Goal: Task Accomplishment & Management: Manage account settings

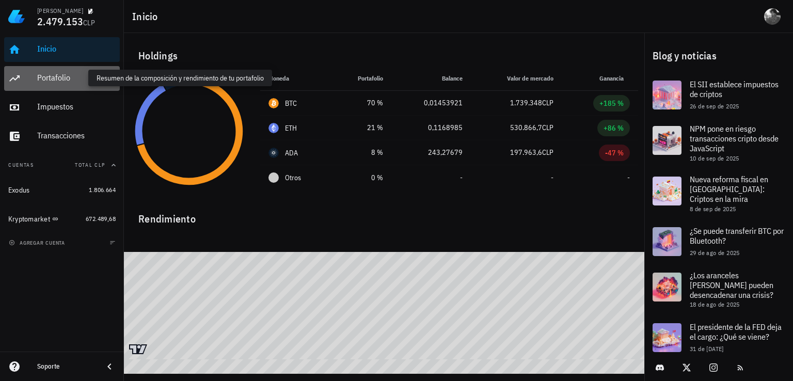
click at [70, 77] on div "Portafolio" at bounding box center [76, 78] width 79 height 10
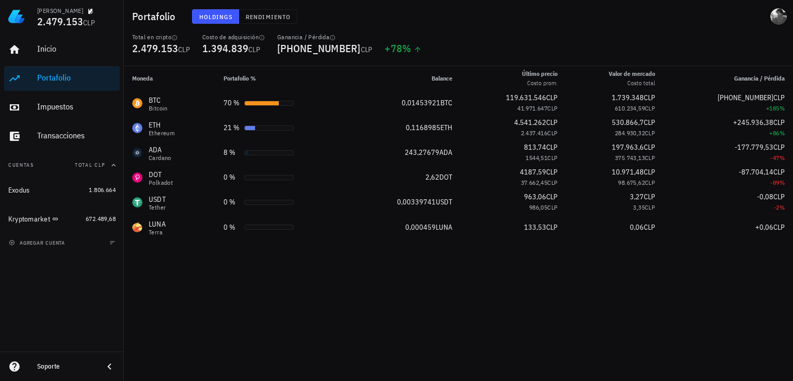
click at [554, 28] on div "Portafolio Holdings Rendimiento" at bounding box center [458, 16] width 669 height 33
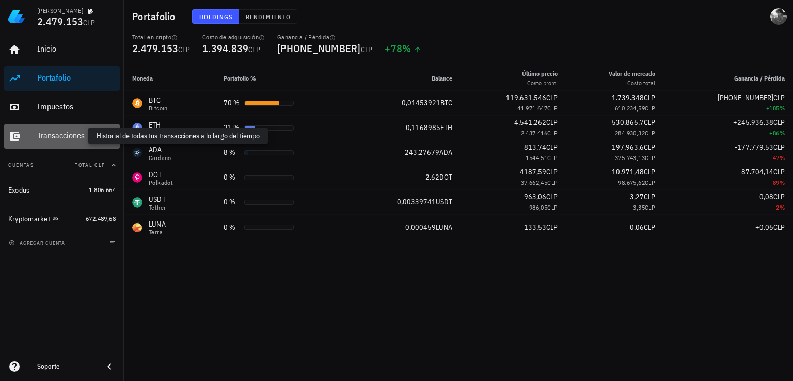
click at [54, 135] on div "Transacciones" at bounding box center [76, 136] width 79 height 10
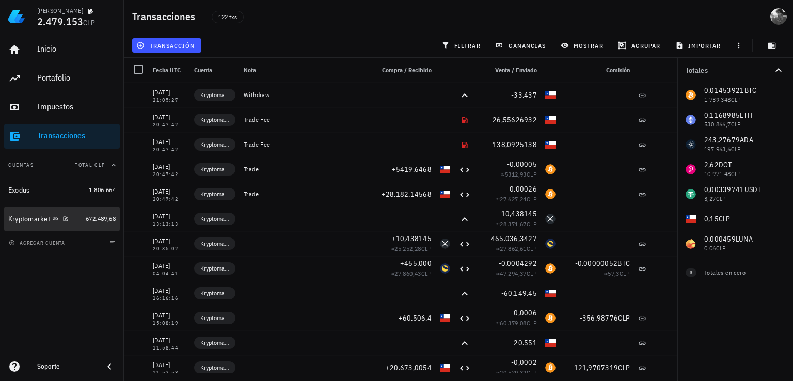
click at [25, 219] on div "Kryptomarket" at bounding box center [29, 219] width 42 height 9
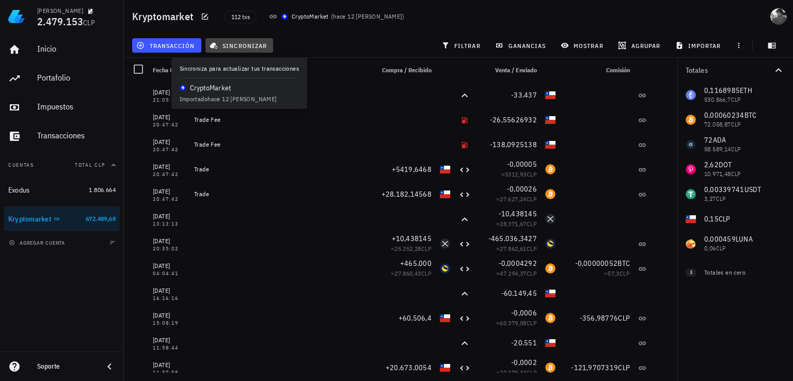
click at [239, 45] on span "sincronizar" at bounding box center [239, 45] width 55 height 8
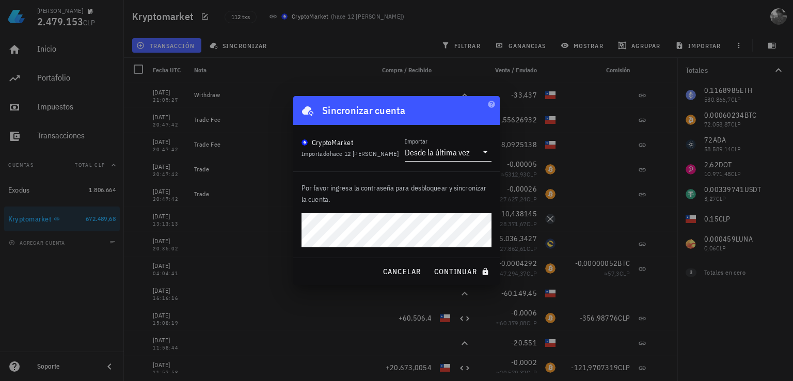
click at [464, 156] on div "Desde la última vez" at bounding box center [437, 152] width 65 height 10
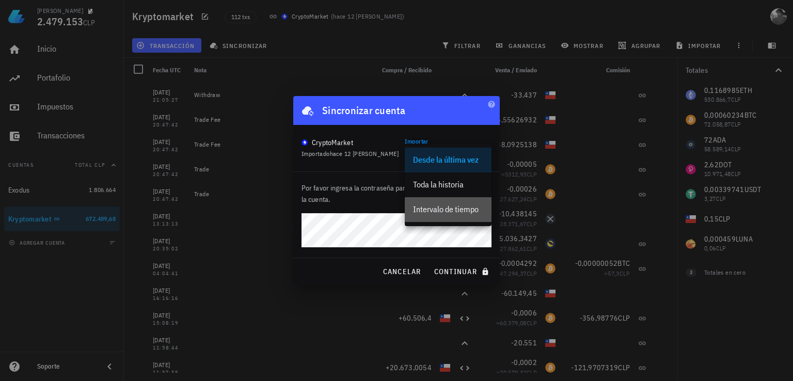
click at [448, 209] on div "Intervalo de tiempo" at bounding box center [448, 210] width 70 height 10
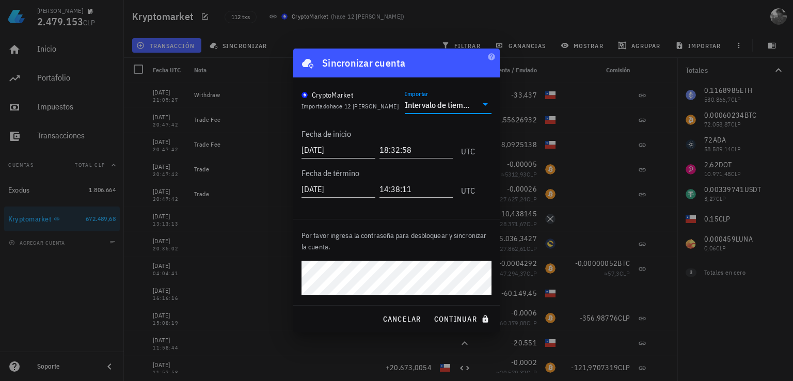
click at [331, 151] on input "[DATE]" at bounding box center [339, 150] width 74 height 17
click at [332, 147] on input "[DATE]" at bounding box center [340, 150] width 76 height 17
type input "[DATE]"
click at [457, 318] on span "continuar" at bounding box center [463, 319] width 58 height 9
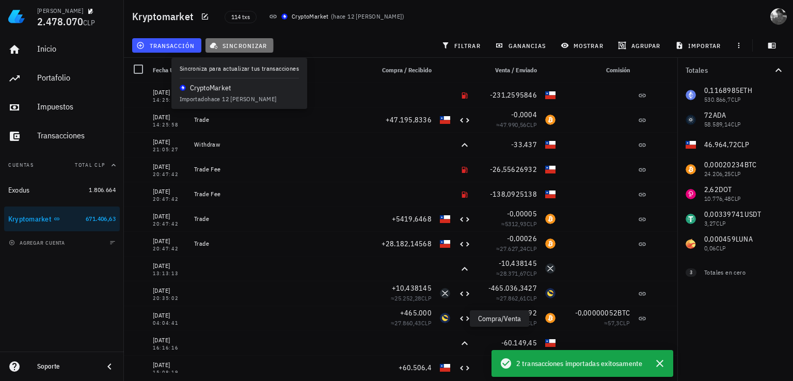
click at [226, 45] on span "sincronizar" at bounding box center [239, 45] width 55 height 8
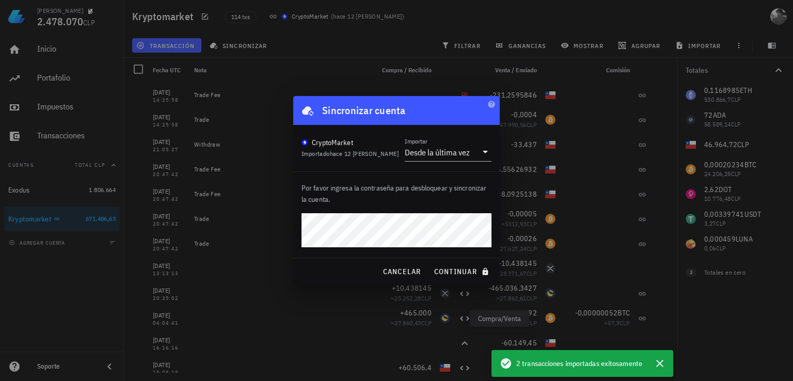
click at [359, 188] on p "Por favor ingresa la contraseña para desbloquear y sincronizar la cuenta." at bounding box center [397, 193] width 190 height 23
click at [451, 270] on span "continuar" at bounding box center [463, 271] width 58 height 9
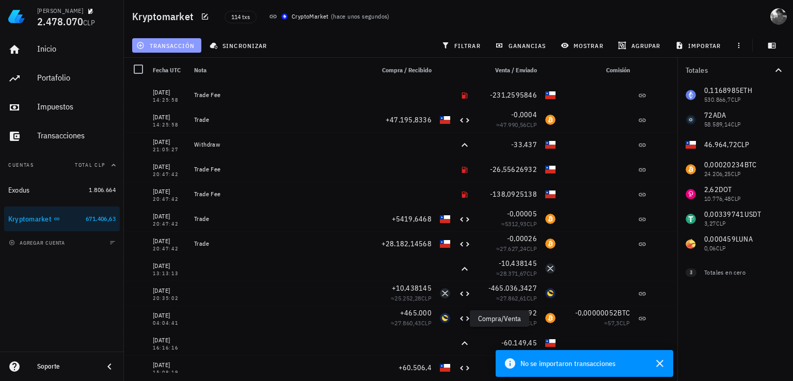
click at [141, 44] on icon "button" at bounding box center [140, 45] width 7 height 7
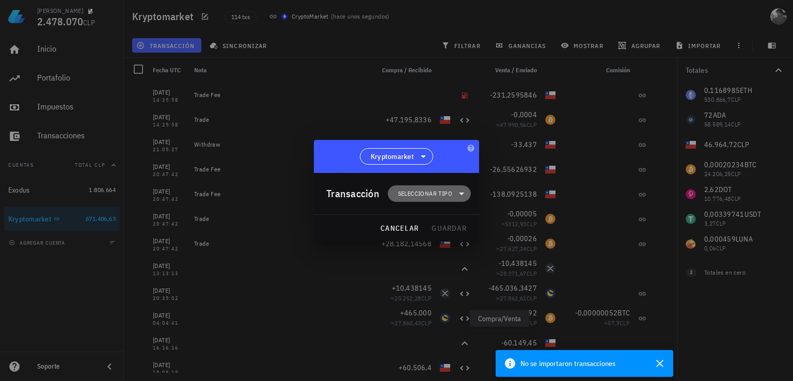
click at [448, 196] on span "Seleccionar tipo" at bounding box center [425, 194] width 54 height 10
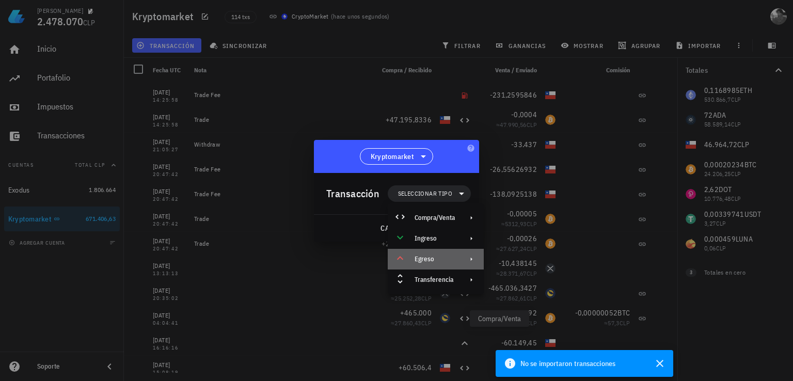
click at [432, 267] on div "Egreso" at bounding box center [436, 259] width 96 height 21
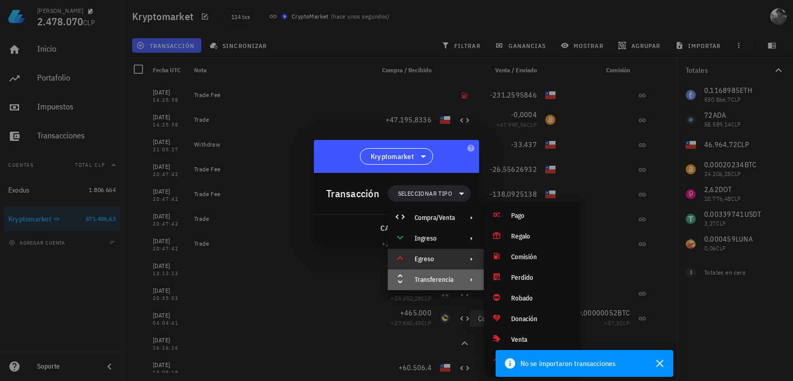
click at [428, 276] on div "Transferencia" at bounding box center [435, 280] width 40 height 8
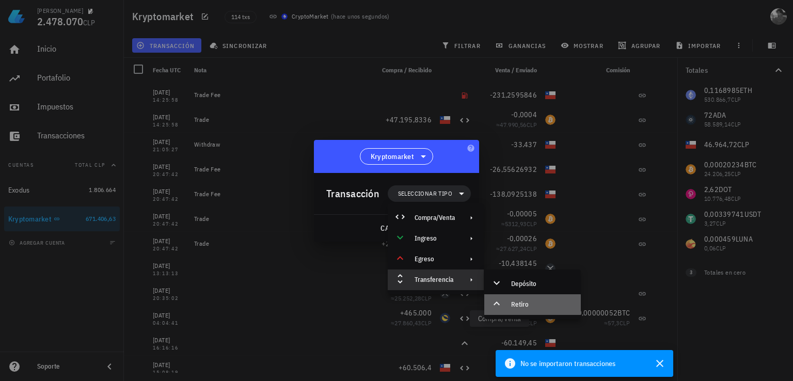
click at [526, 302] on div "Retiro" at bounding box center [541, 305] width 61 height 8
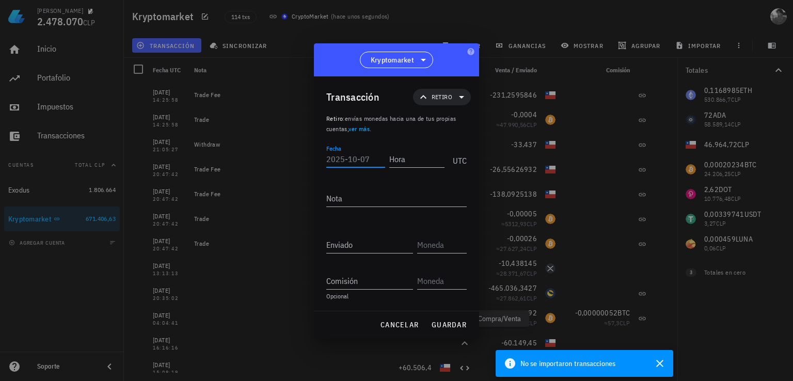
click at [356, 165] on input "Fecha" at bounding box center [355, 159] width 59 height 17
type input "[DATE]"
click at [409, 163] on input "Hora" at bounding box center [416, 159] width 55 height 17
type input "11:30:"
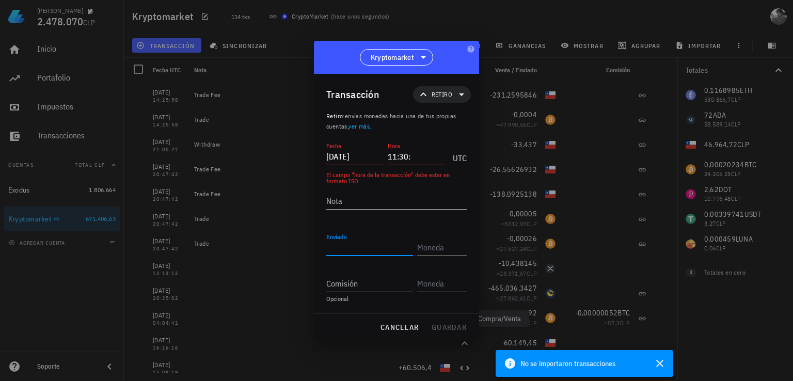
click at [362, 248] on input "Enviado" at bounding box center [369, 247] width 87 height 17
type input "46"
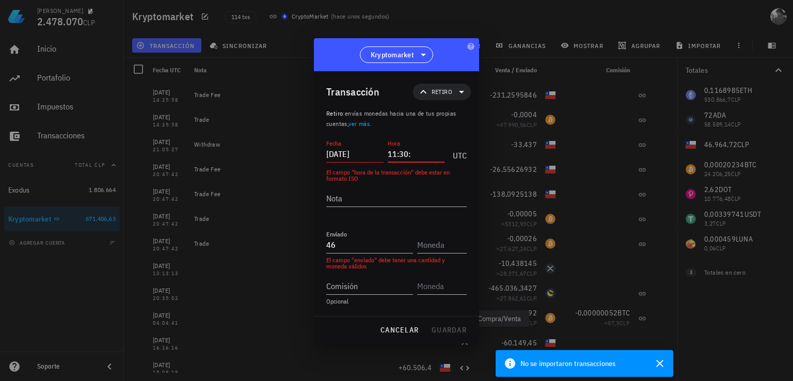
click at [432, 158] on input "11:30:" at bounding box center [416, 154] width 57 height 17
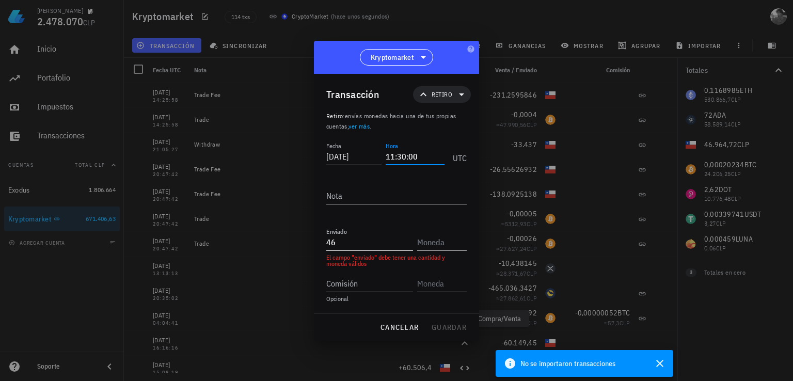
type input "11:30:00"
click at [364, 242] on input "46" at bounding box center [369, 242] width 87 height 17
type input "46.964,72"
click at [433, 239] on input "text" at bounding box center [441, 242] width 48 height 17
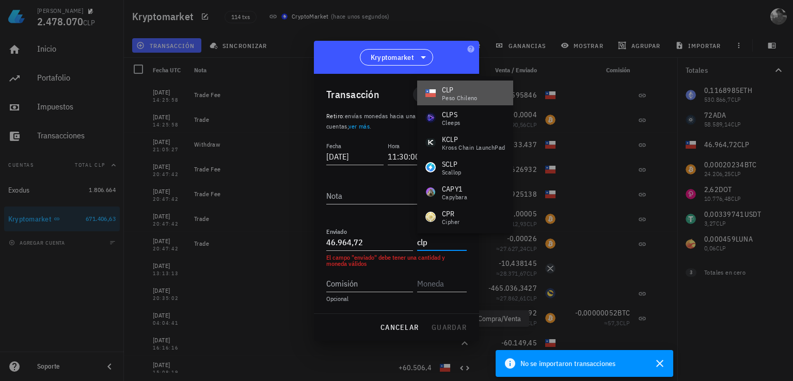
click at [461, 95] on div "peso chileno" at bounding box center [460, 98] width 36 height 6
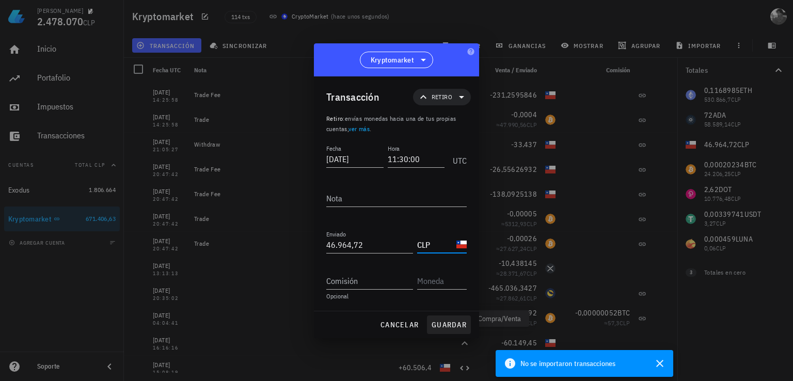
type input "CLP"
click at [450, 320] on span "guardar" at bounding box center [449, 324] width 36 height 9
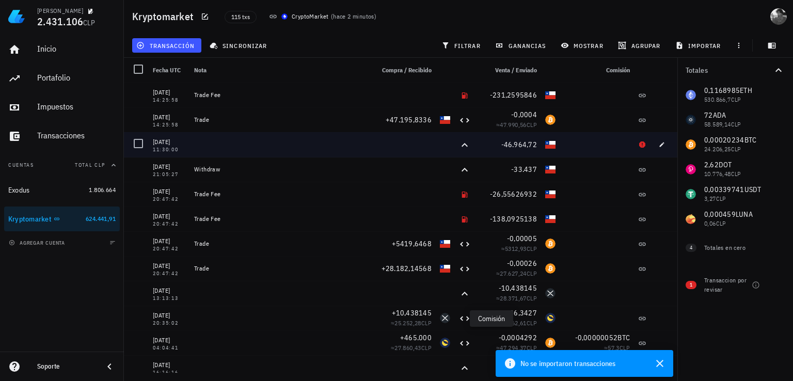
click at [597, 153] on div at bounding box center [597, 144] width 74 height 25
click at [659, 145] on span "button" at bounding box center [662, 145] width 14 height 6
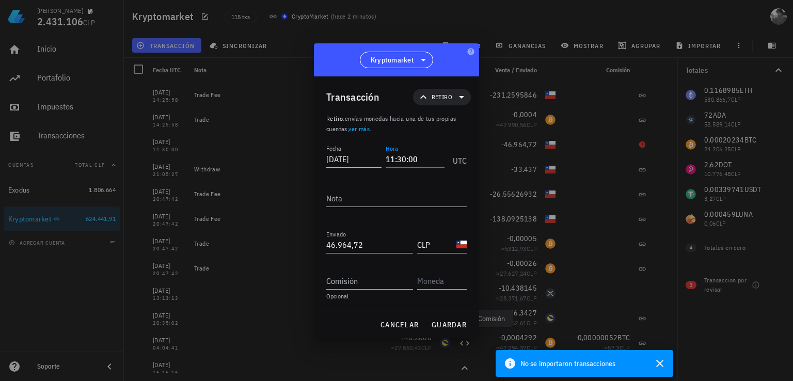
click at [428, 160] on input "11:30:00" at bounding box center [415, 159] width 59 height 17
click at [448, 324] on span "guardar" at bounding box center [449, 324] width 36 height 9
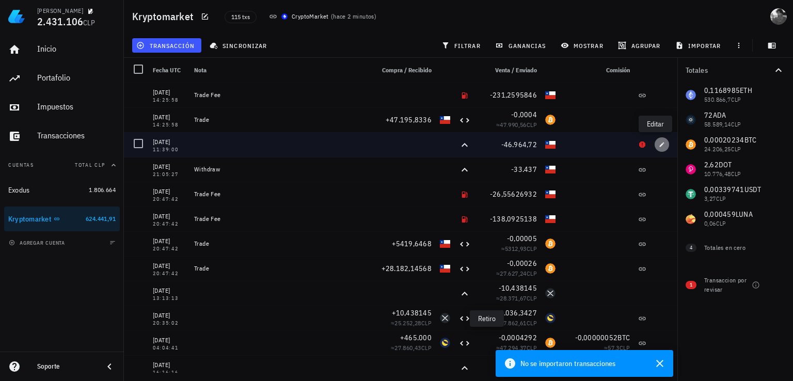
click at [659, 146] on icon "button" at bounding box center [662, 145] width 6 height 6
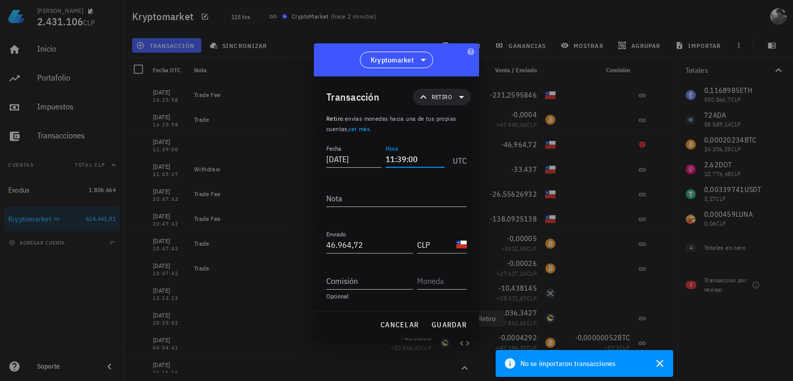
click at [395, 160] on input "11:39:00" at bounding box center [415, 159] width 59 height 17
click at [442, 321] on span "guardar" at bounding box center [449, 324] width 36 height 9
type input "11:39:00"
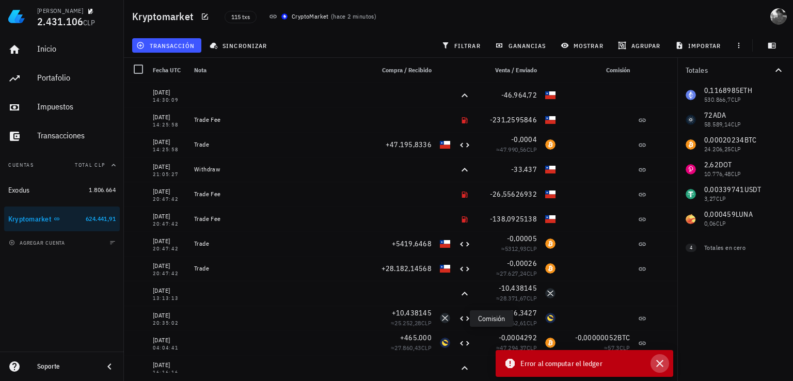
click at [661, 362] on icon "button" at bounding box center [660, 363] width 7 height 7
